Goal: Information Seeking & Learning: Learn about a topic

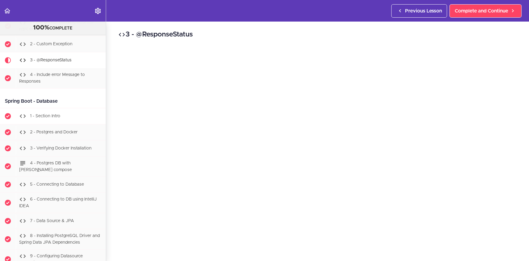
scroll to position [6573, 0]
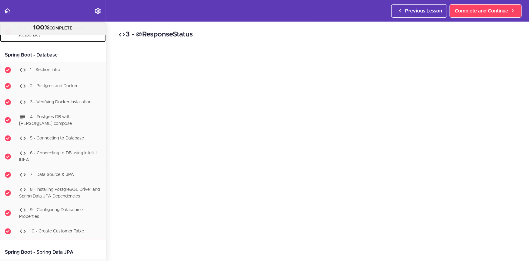
click at [59, 42] on div "4 - Include error Message to Responses" at bounding box center [61, 32] width 90 height 20
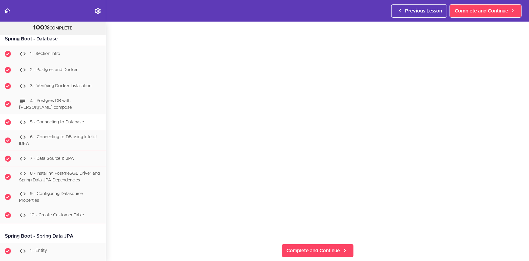
scroll to position [6589, 0]
click at [68, 61] on div "1 - Section Intro" at bounding box center [61, 53] width 90 height 13
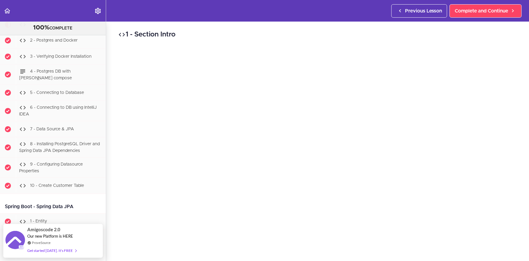
scroll to position [46, 0]
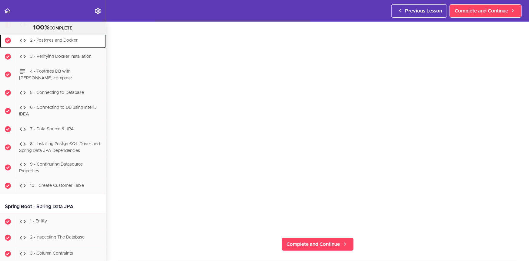
click at [44, 42] on span "2 - Postgres and Docker" at bounding box center [54, 40] width 48 height 4
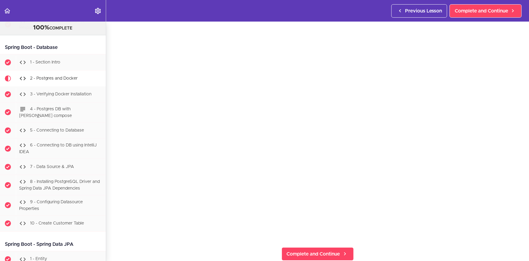
scroll to position [6577, 0]
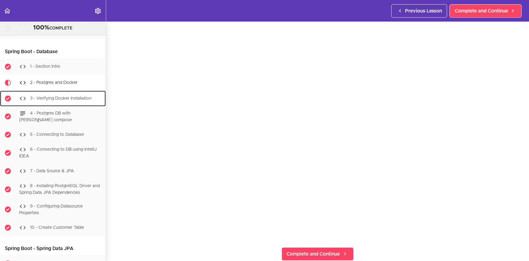
click at [63, 100] on span "3 - Verifying Docker Installation" at bounding box center [61, 98] width 62 height 4
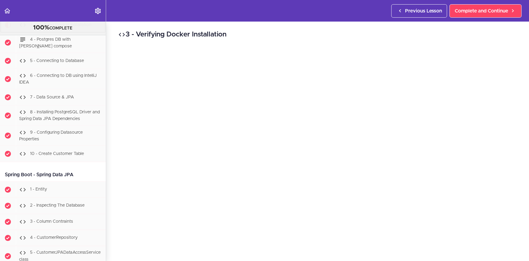
scroll to position [6650, 0]
click at [473, 31] on h2 "3 - Verifying Docker Installation" at bounding box center [317, 34] width 399 height 10
